Goal: Task Accomplishment & Management: Complete application form

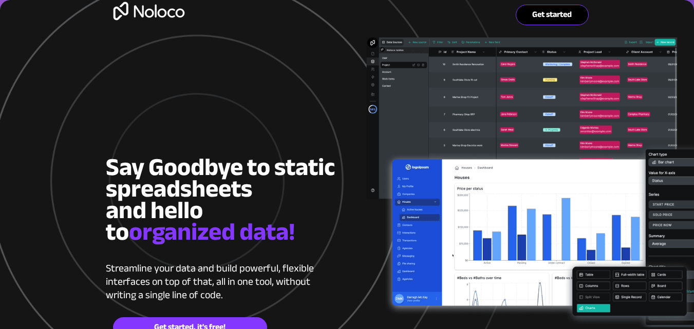
click at [555, 11] on span "Get started" at bounding box center [552, 15] width 72 height 10
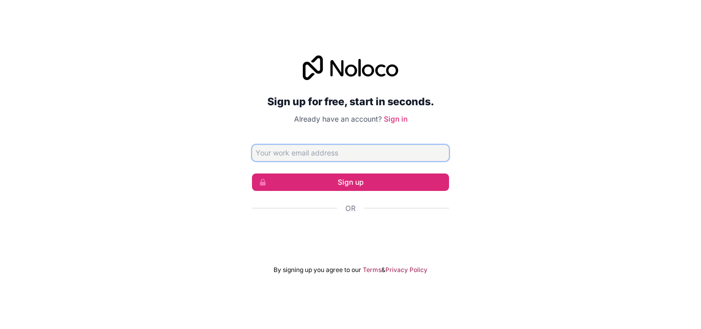
click at [311, 147] on input "Email address" at bounding box center [350, 153] width 197 height 16
type input "[EMAIL_ADDRESS][DOMAIN_NAME]"
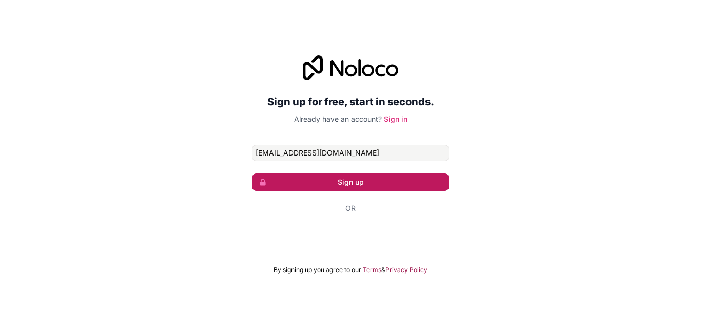
click at [334, 178] on button "Sign up" at bounding box center [350, 182] width 197 height 17
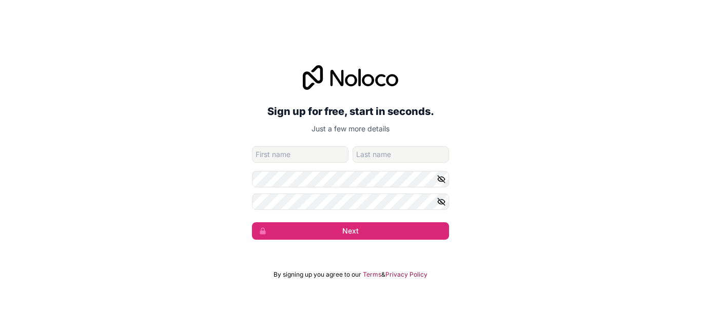
click at [299, 156] on input "given-name" at bounding box center [300, 154] width 97 height 16
click at [299, 156] on input "r" at bounding box center [300, 154] width 97 height 16
type input "ray"
click at [383, 157] on input "family-name" at bounding box center [401, 154] width 97 height 16
type input "damiond"
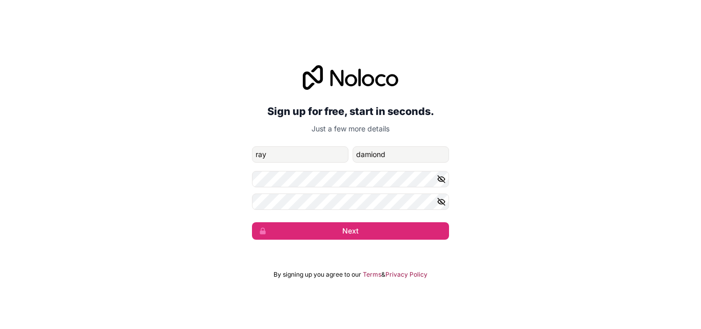
click at [444, 197] on icon "button" at bounding box center [441, 201] width 9 height 9
click at [441, 177] on icon "button" at bounding box center [441, 179] width 9 height 9
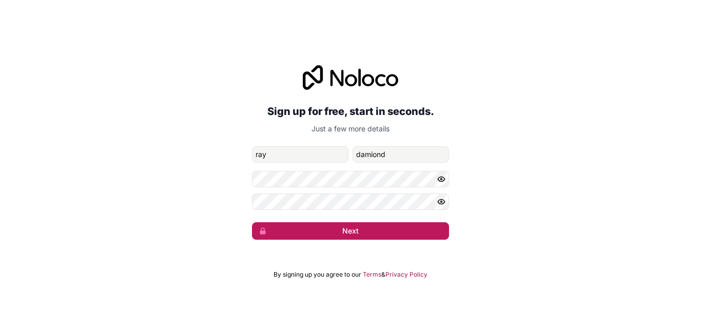
click at [342, 229] on button "Next" at bounding box center [350, 230] width 197 height 17
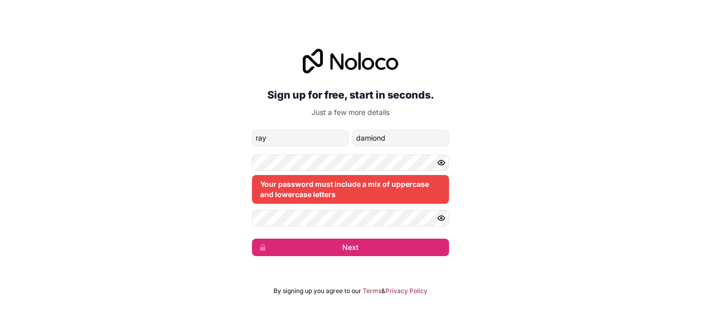
click at [464, 195] on div "Sign up for free, start in seconds. Just a few more details [EMAIL_ADDRESS][DOM…" at bounding box center [350, 152] width 701 height 236
click at [440, 163] on icon "button" at bounding box center [441, 162] width 9 height 9
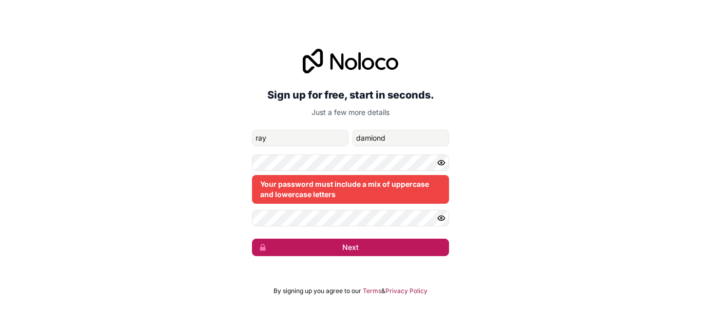
click at [379, 246] on button "Next" at bounding box center [350, 247] width 197 height 17
drag, startPoint x: 379, startPoint y: 246, endPoint x: 357, endPoint y: 249, distance: 21.8
click at [357, 249] on button "Next" at bounding box center [350, 247] width 197 height 17
